Goal: Task Accomplishment & Management: Use online tool/utility

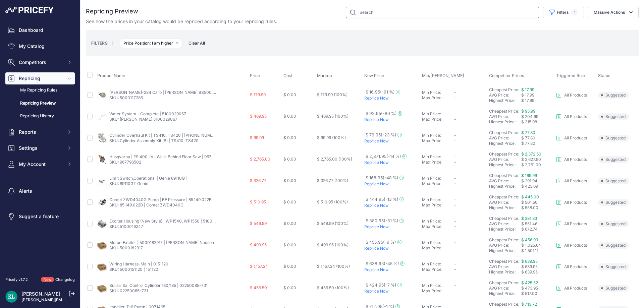
click at [368, 11] on input "text" at bounding box center [442, 12] width 193 height 11
paste input "5000182917"
type input "5000182917"
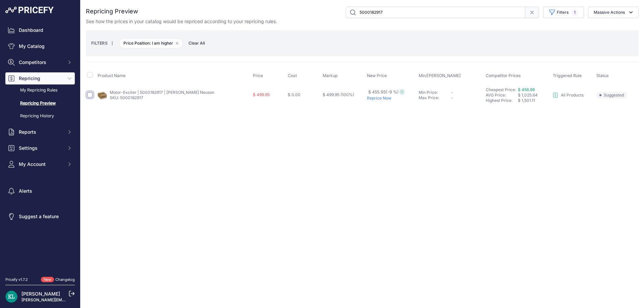
click at [91, 93] on input "checkbox" at bounding box center [89, 94] width 5 height 5
checkbox input "true"
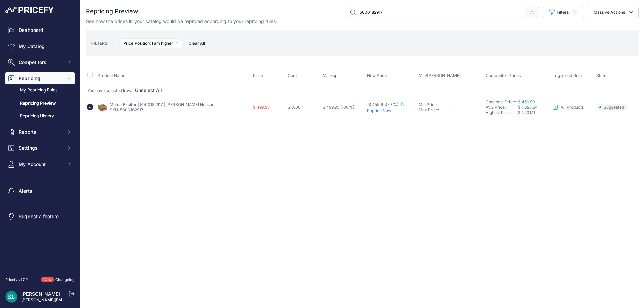
click at [410, 13] on input "5000182917" at bounding box center [436, 12] width 180 height 11
paste input "02250085-731"
type input "02250085-731"
click at [89, 108] on input "checkbox" at bounding box center [89, 106] width 5 height 5
checkbox input "true"
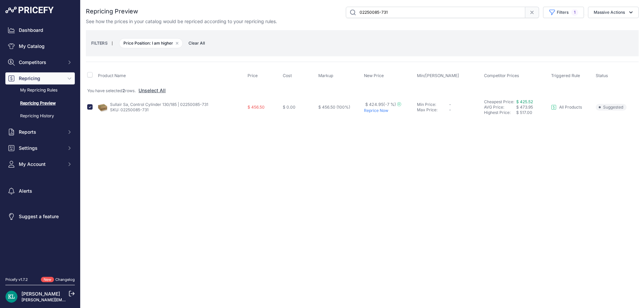
click at [397, 14] on input "02250085-731" at bounding box center [436, 12] width 180 height 11
paste input "5000071465 | 71465"
paste input "text"
type input "5000071465 | 71465"
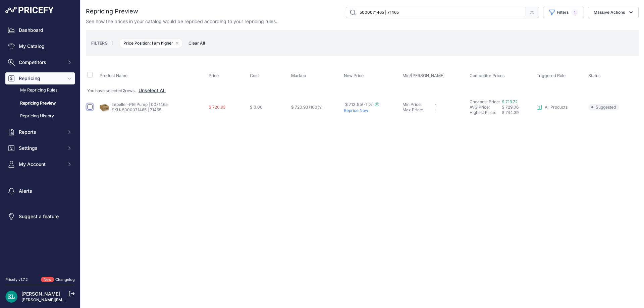
click at [90, 108] on input "checkbox" at bounding box center [89, 106] width 5 height 5
checkbox input "true"
click at [425, 10] on input "5000071465 | 71465" at bounding box center [436, 12] width 180 height 11
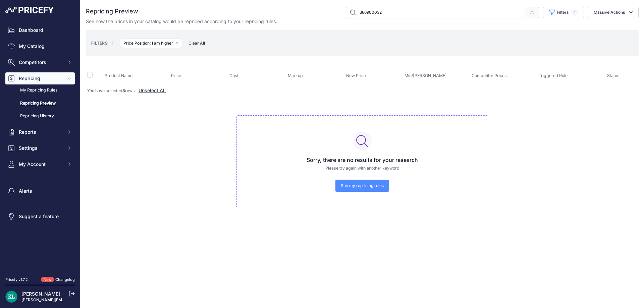
type input "366900032"
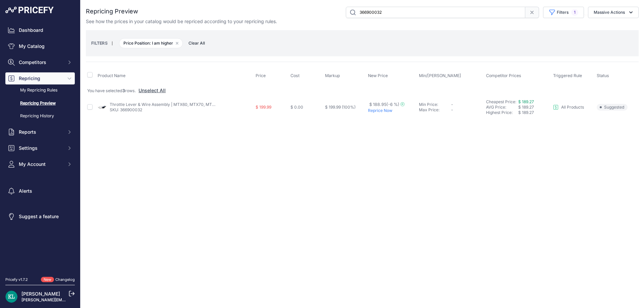
click at [87, 108] on td at bounding box center [91, 107] width 10 height 21
click at [91, 108] on input "checkbox" at bounding box center [89, 106] width 5 height 5
checkbox input "true"
click at [412, 17] on input "366900032" at bounding box center [436, 12] width 180 height 11
paste input "305446430"
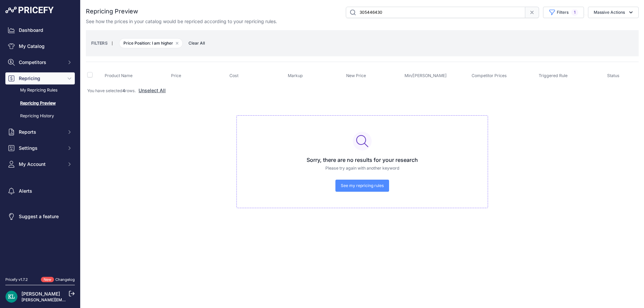
type input "305446430"
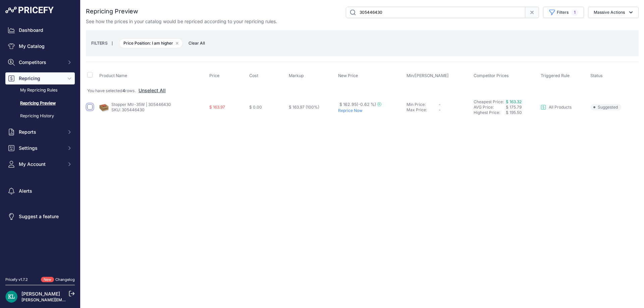
click at [90, 107] on input "checkbox" at bounding box center [89, 106] width 5 height 5
checkbox input "true"
click at [394, 11] on input "305446430" at bounding box center [436, 12] width 180 height 11
paste input "09.4656.0017GT Genie"
type input "09.4656.0017GT Genie"
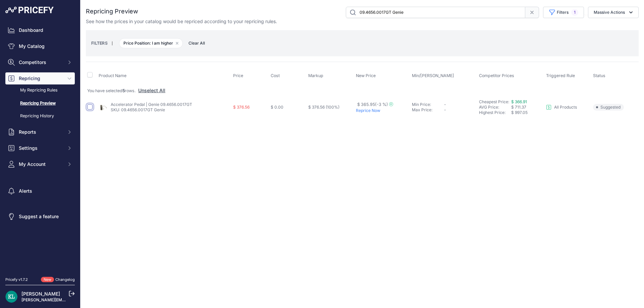
click at [90, 107] on input "checkbox" at bounding box center [89, 106] width 5 height 5
checkbox input "true"
click at [532, 15] on icon at bounding box center [532, 12] width 5 height 5
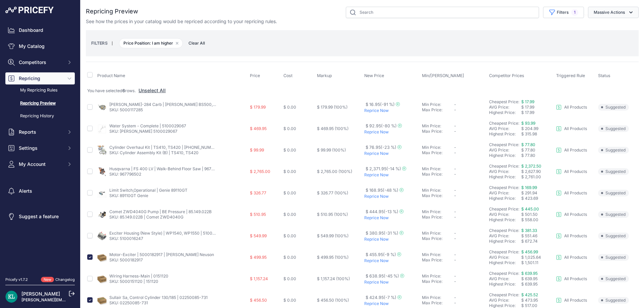
click at [616, 12] on button "Massive Actions" at bounding box center [613, 12] width 51 height 11
click at [607, 28] on span "Reprice Now" at bounding box center [605, 28] width 28 height 6
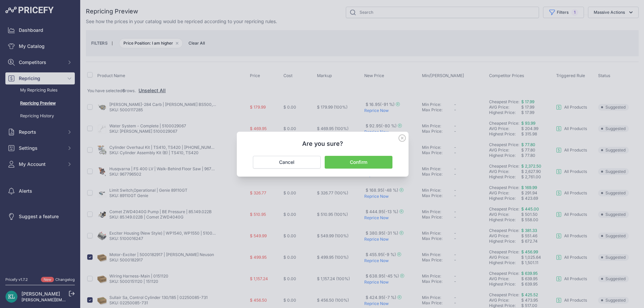
click at [344, 162] on button "Confirm" at bounding box center [359, 162] width 68 height 13
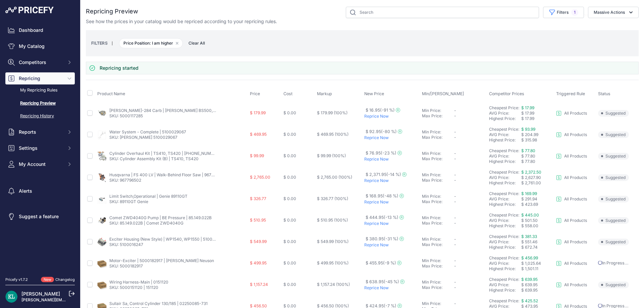
click at [42, 115] on link "Repricing History" at bounding box center [39, 116] width 69 height 12
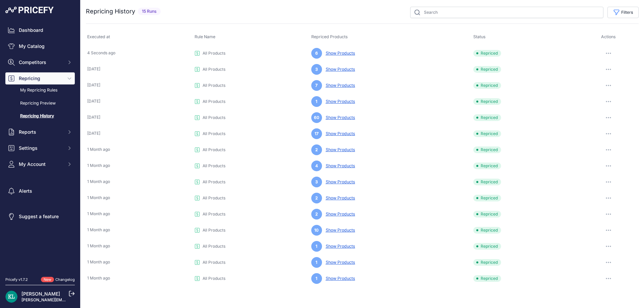
click at [339, 53] on link "Show Products" at bounding box center [339, 53] width 32 height 5
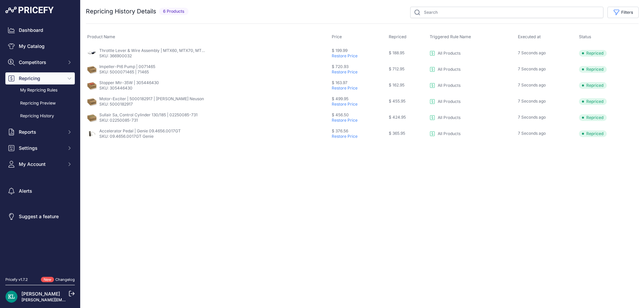
drag, startPoint x: 86, startPoint y: 47, endPoint x: 393, endPoint y: 103, distance: 312.4
click at [393, 103] on div "You are not connected to the internet. Repricing History Details" at bounding box center [363, 74] width 564 height 149
click at [522, 179] on div "Close You are not connected to the internet." at bounding box center [363, 154] width 564 height 308
drag, startPoint x: 621, startPoint y: 134, endPoint x: 86, endPoint y: 52, distance: 540.9
click at [86, 52] on tbody "Throttle Lever & Wire Assembly | MTX60, MTX70, MTX80 | 366900032 SKU: 366900032…" at bounding box center [362, 93] width 553 height 97
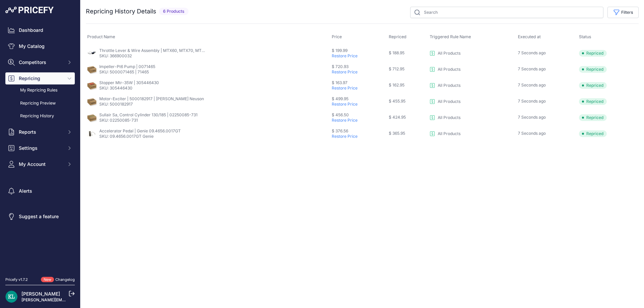
copy tbody "Throttle Lever & Wire Assembly | MTX60, MTX70, MTX80 | 366900032 SKU: 366900032…"
click at [47, 45] on link "My Catalog" at bounding box center [39, 46] width 69 height 12
